Goal: Task Accomplishment & Management: Use online tool/utility

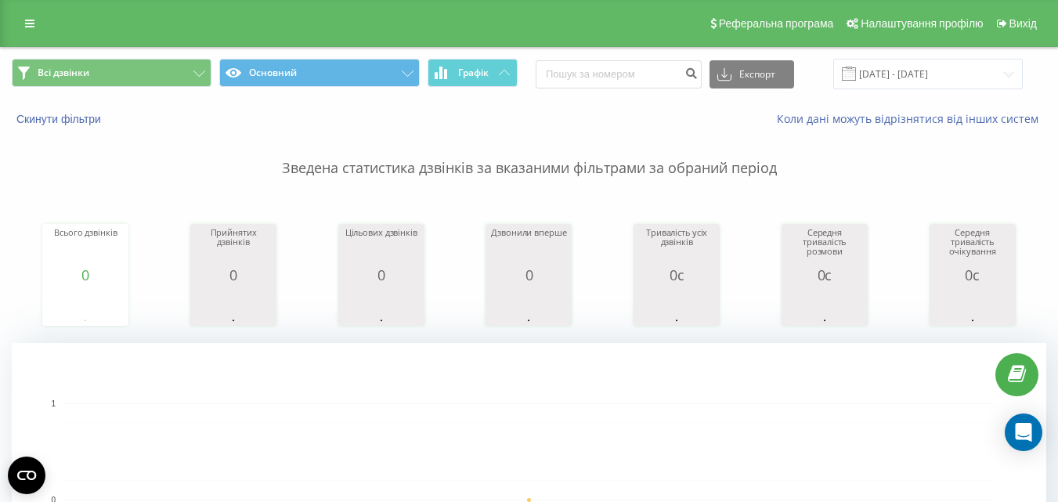
scroll to position [598, 0]
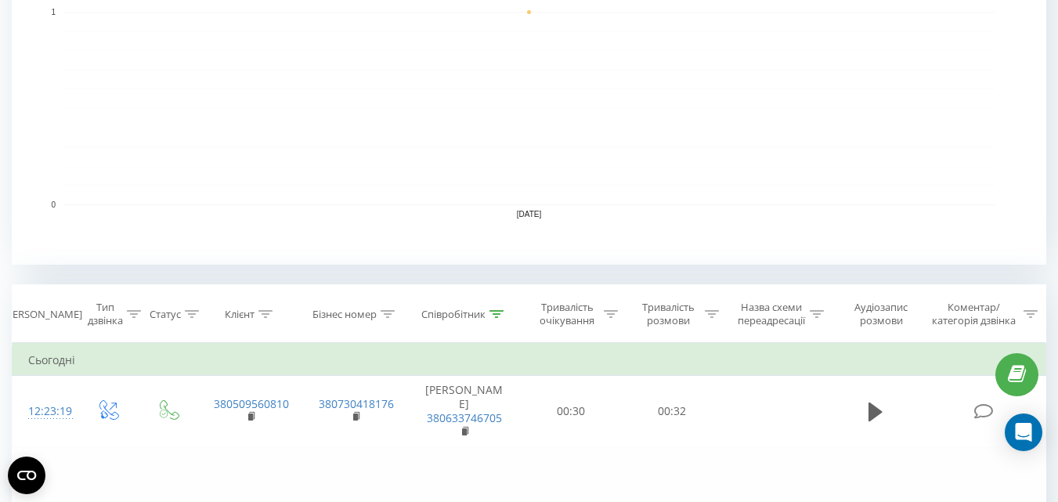
scroll to position [548, 0]
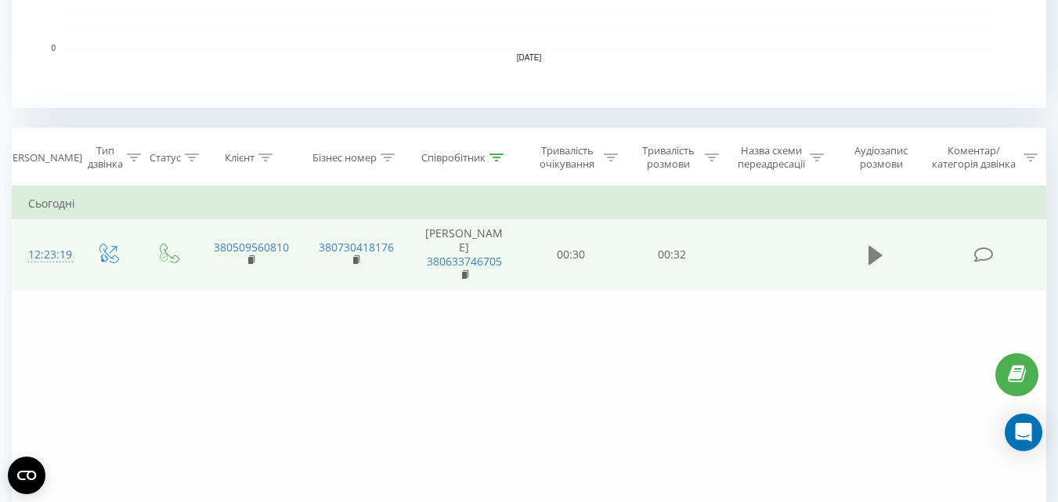
click at [872, 257] on icon at bounding box center [876, 255] width 14 height 19
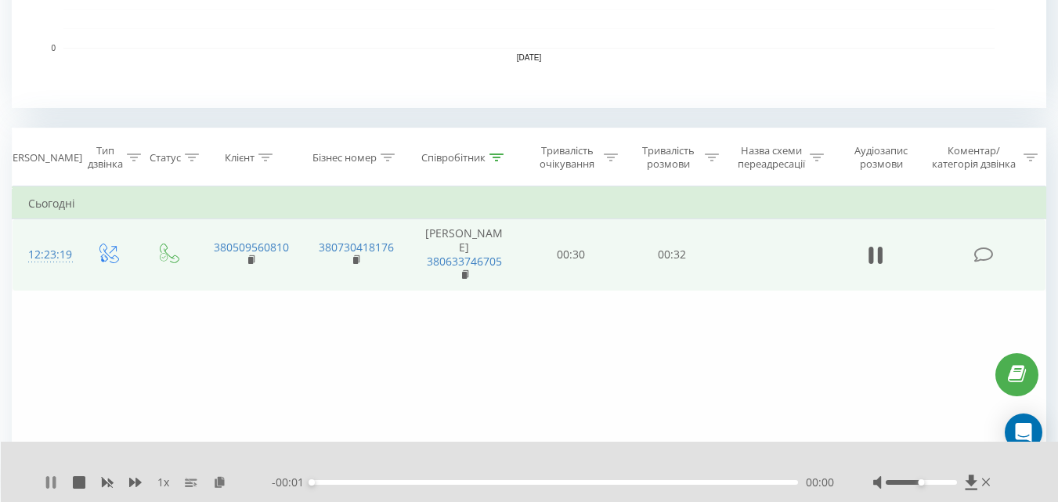
click at [50, 478] on icon at bounding box center [51, 482] width 13 height 13
click at [221, 480] on icon at bounding box center [219, 481] width 13 height 11
